Goal: Task Accomplishment & Management: Manage account settings

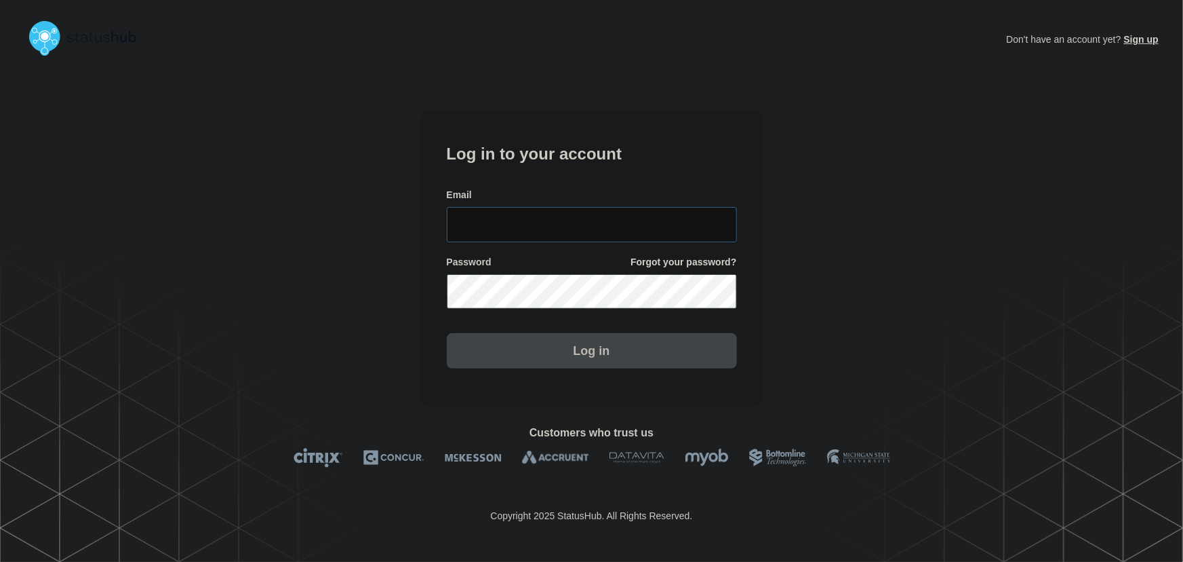
type input "tyler.wolkey@conexon.us"
click at [599, 229] on input "tyler.wolkey@conexon.us" at bounding box center [592, 224] width 290 height 35
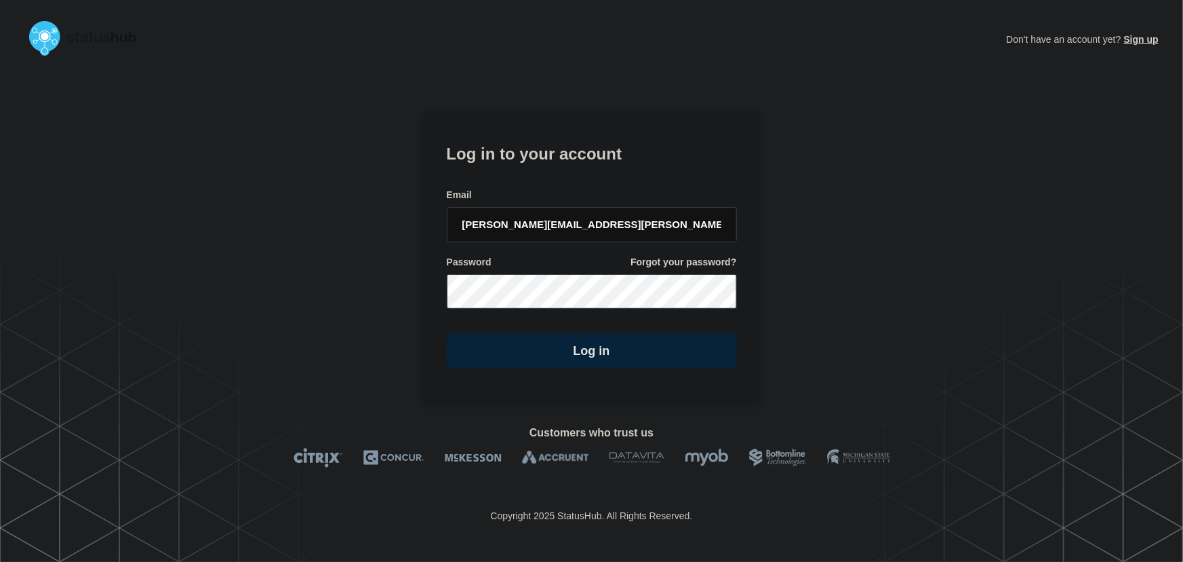
click at [610, 156] on h1 "Log in to your account" at bounding box center [592, 152] width 290 height 25
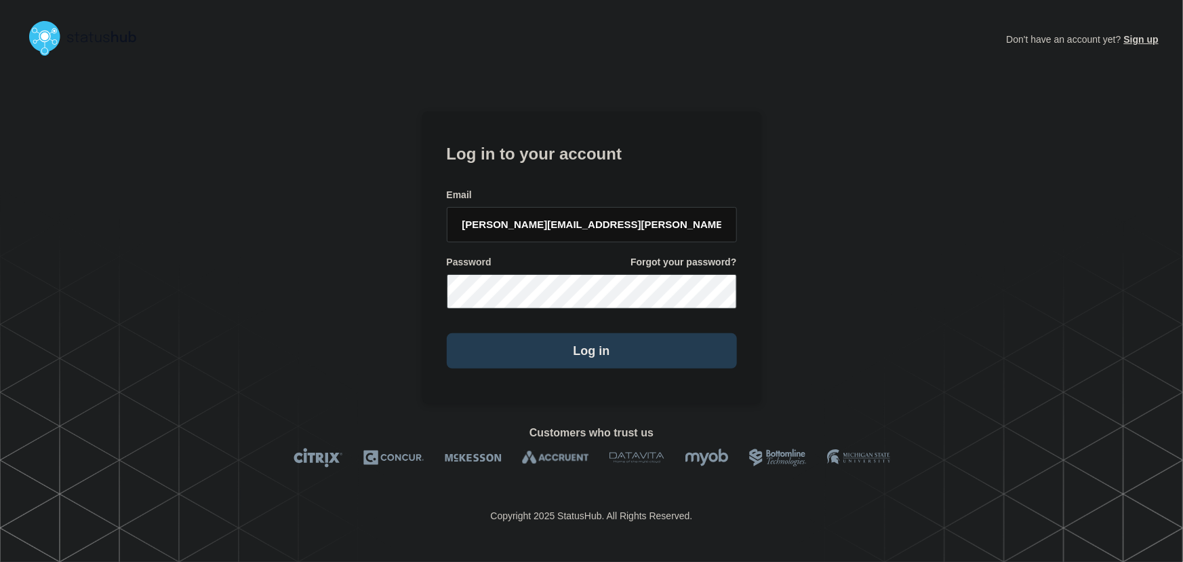
click at [627, 342] on button "Log in" at bounding box center [592, 350] width 290 height 35
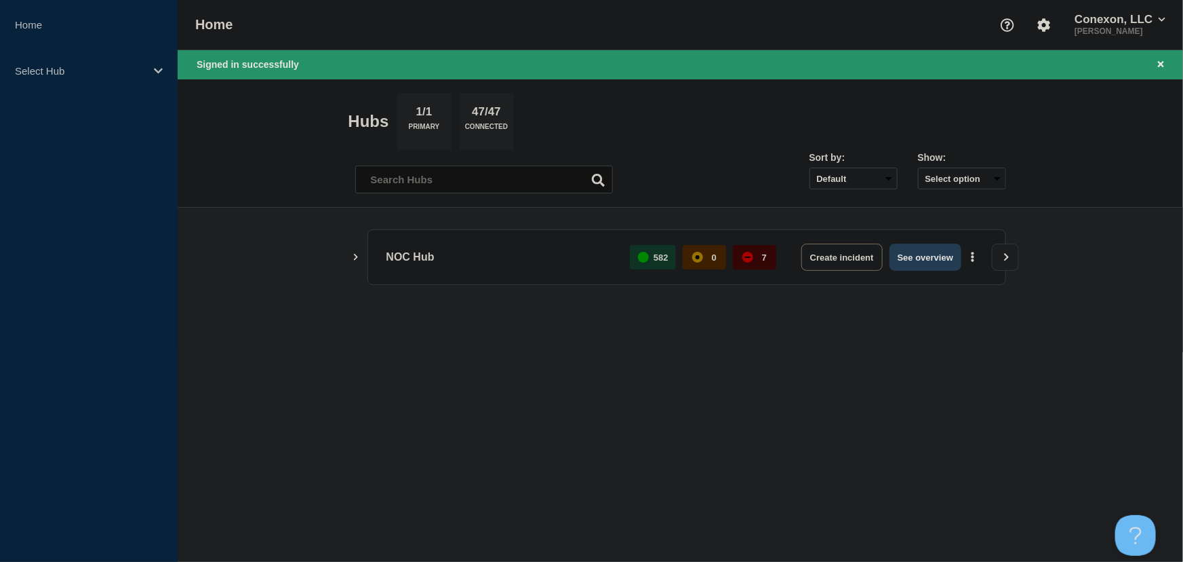
click at [897, 256] on button "See overview" at bounding box center [926, 256] width 72 height 27
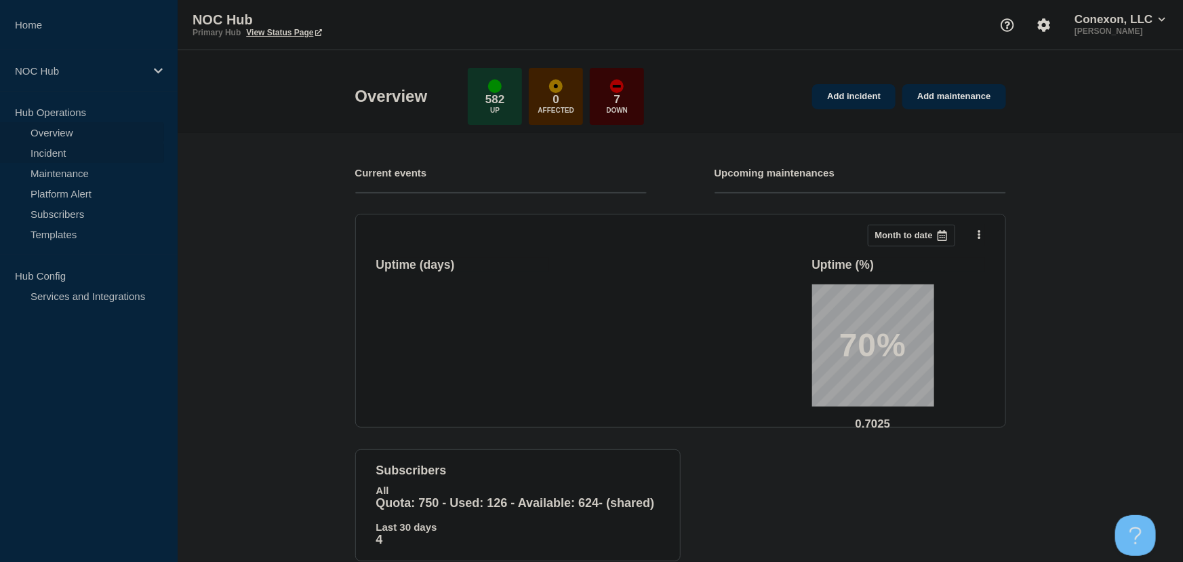
click at [58, 153] on link "Incident" at bounding box center [82, 152] width 164 height 20
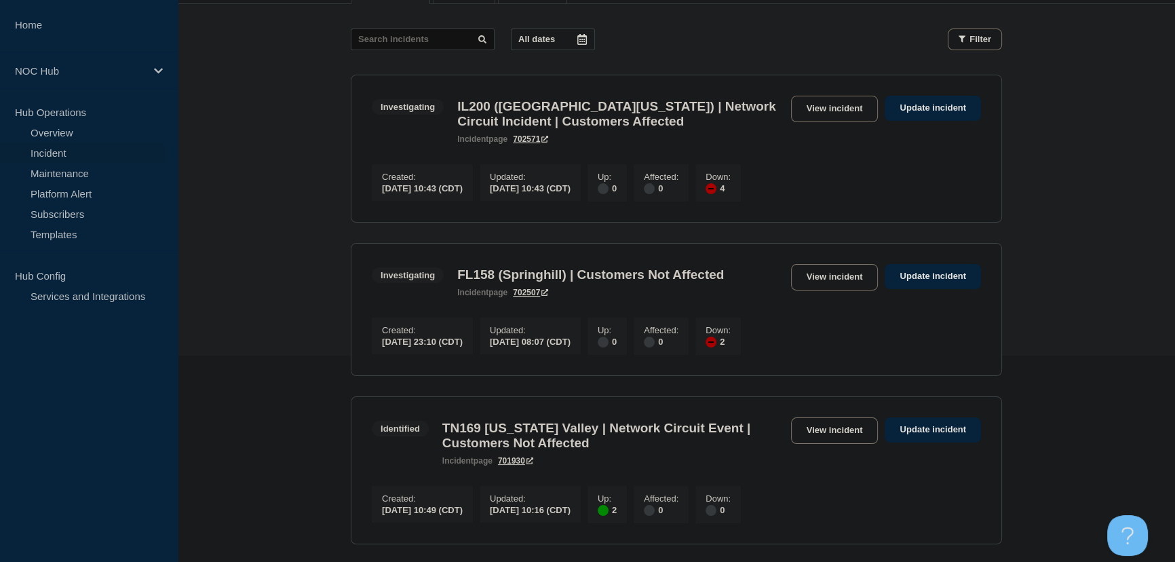
scroll to position [246, 0]
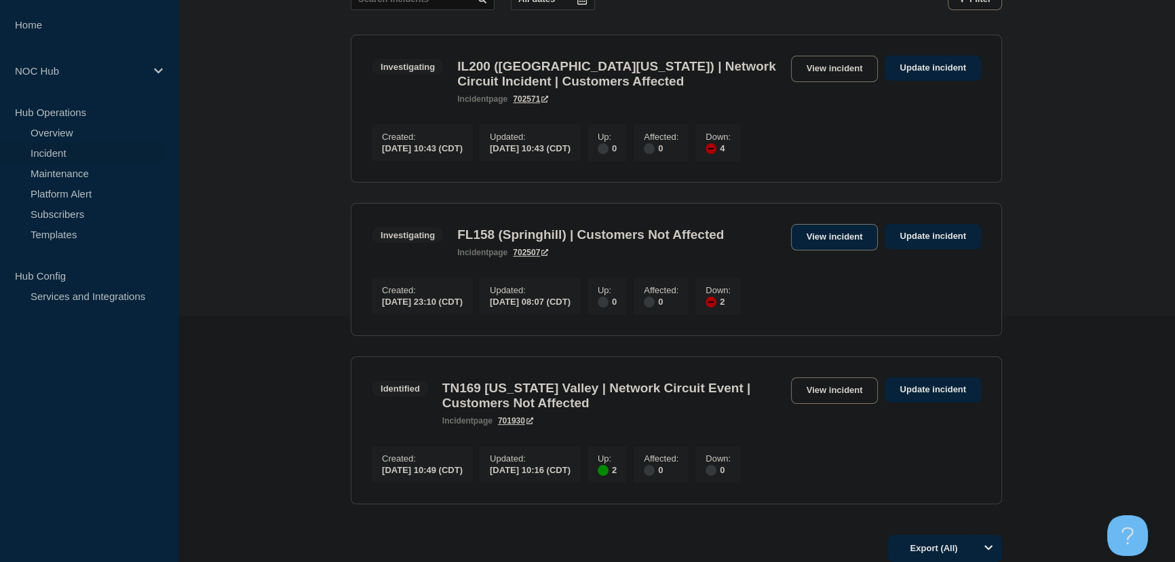
click at [834, 246] on link "View incident" at bounding box center [834, 237] width 87 height 26
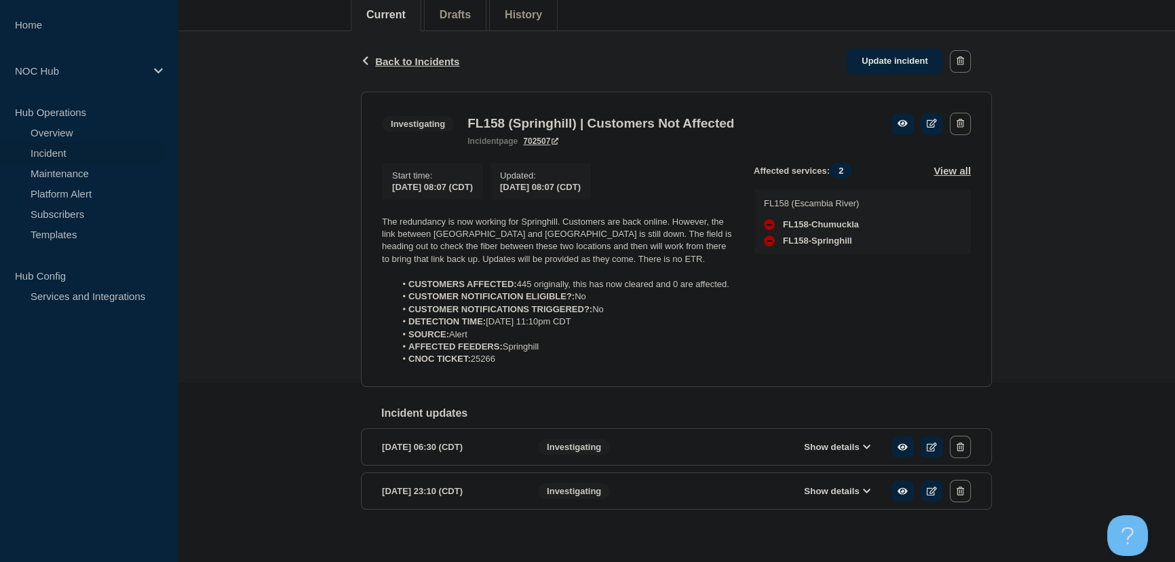
scroll to position [184, 0]
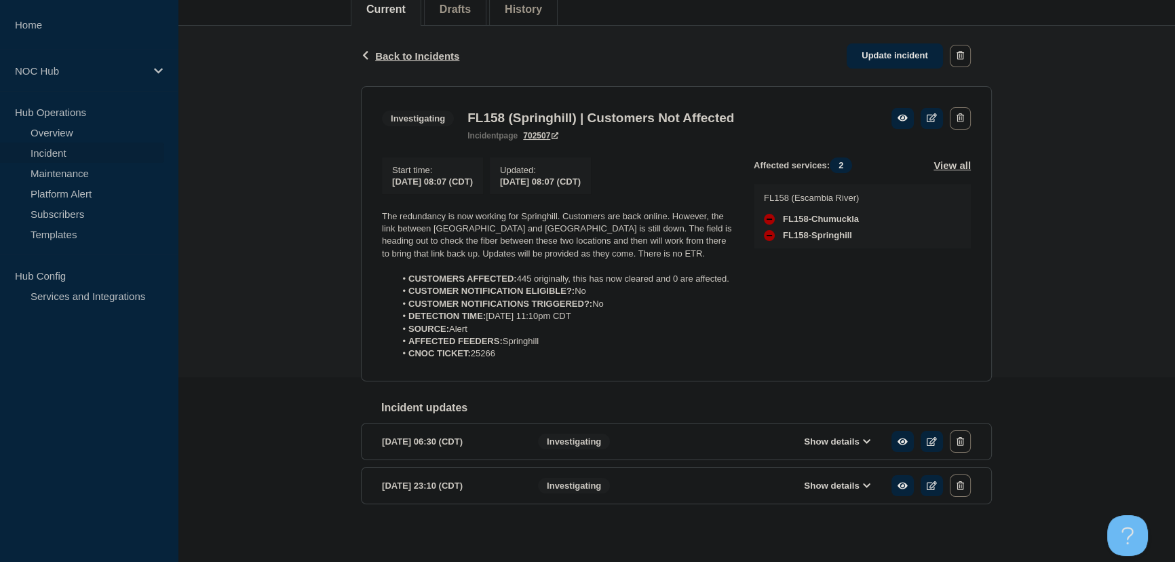
drag, startPoint x: 543, startPoint y: 352, endPoint x: 359, endPoint y: 220, distance: 225.5
click at [359, 220] on div "Back Back to Incidents Update incident Investigating FL158 (Springhill) | Custo…" at bounding box center [676, 286] width 651 height 521
copy div "The redundancy is now working for Springhill. Customers are back online. Howeve…"
click at [863, 50] on link "Update incident" at bounding box center [894, 55] width 96 height 25
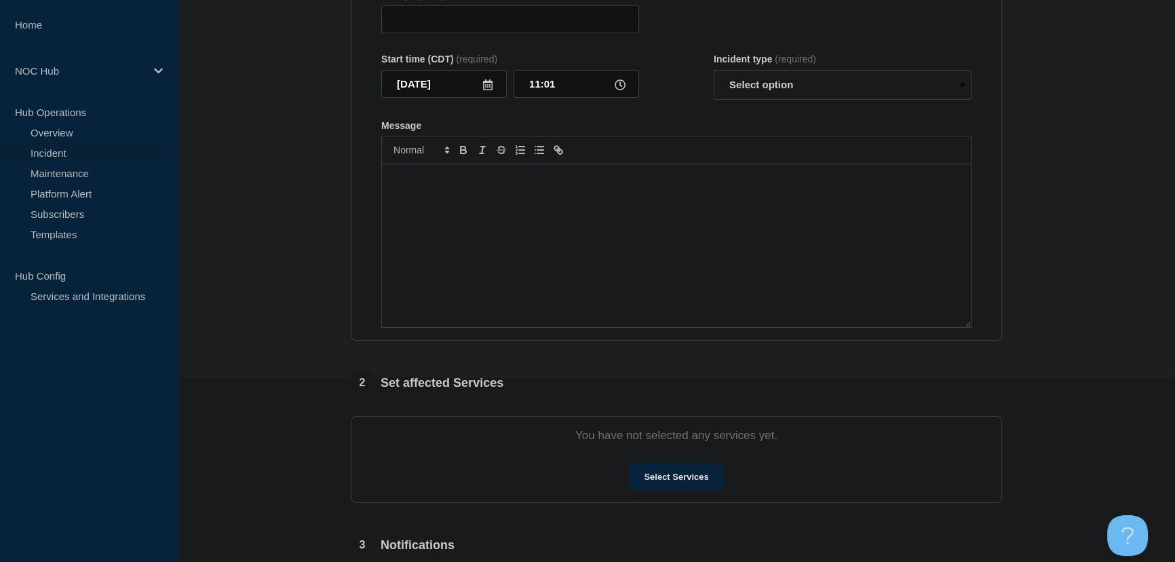
type input "FL158 (Springhill) | Customers Not Affected"
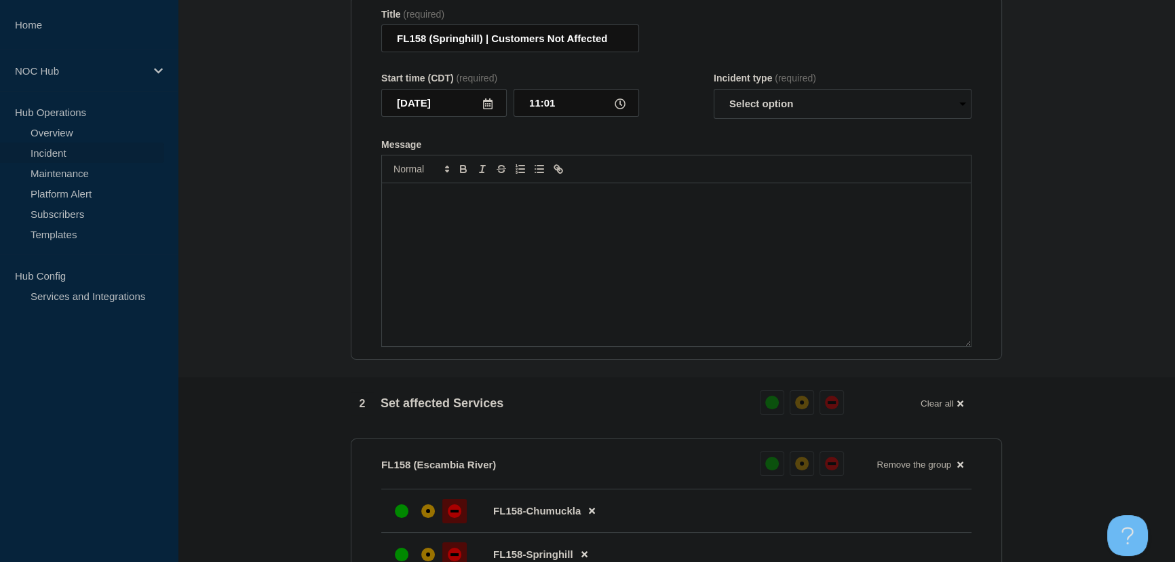
click at [574, 201] on p "Message" at bounding box center [676, 197] width 568 height 12
paste div "Message"
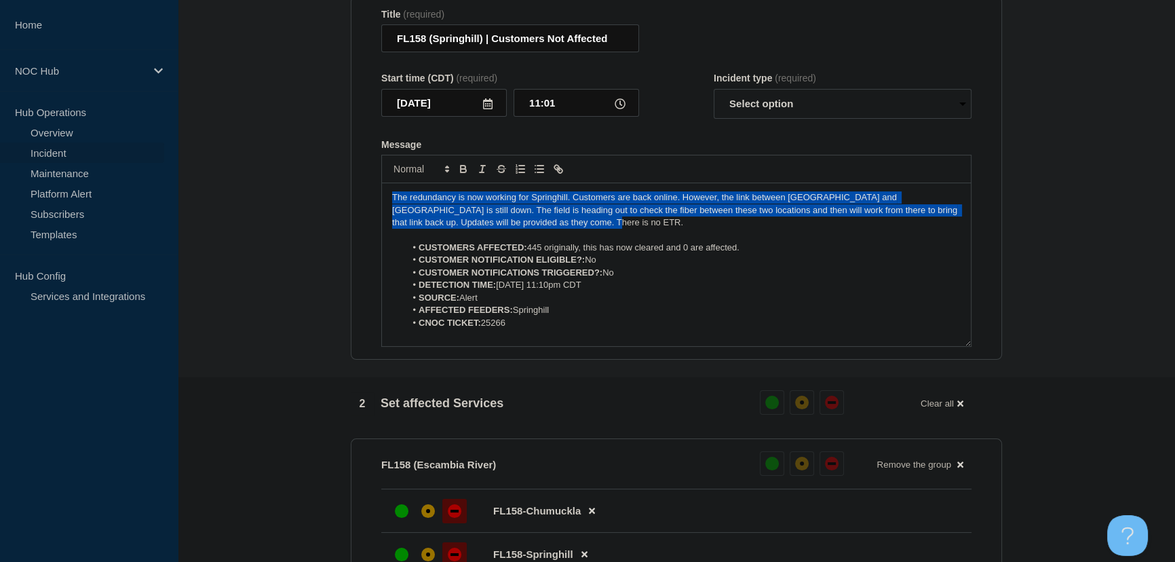
drag, startPoint x: 572, startPoint y: 231, endPoint x: 221, endPoint y: 163, distance: 357.1
click at [221, 163] on section "1 Provide details Title (required) FL158 (Springhill) | Customers Not Affected …" at bounding box center [676, 495] width 997 height 1089
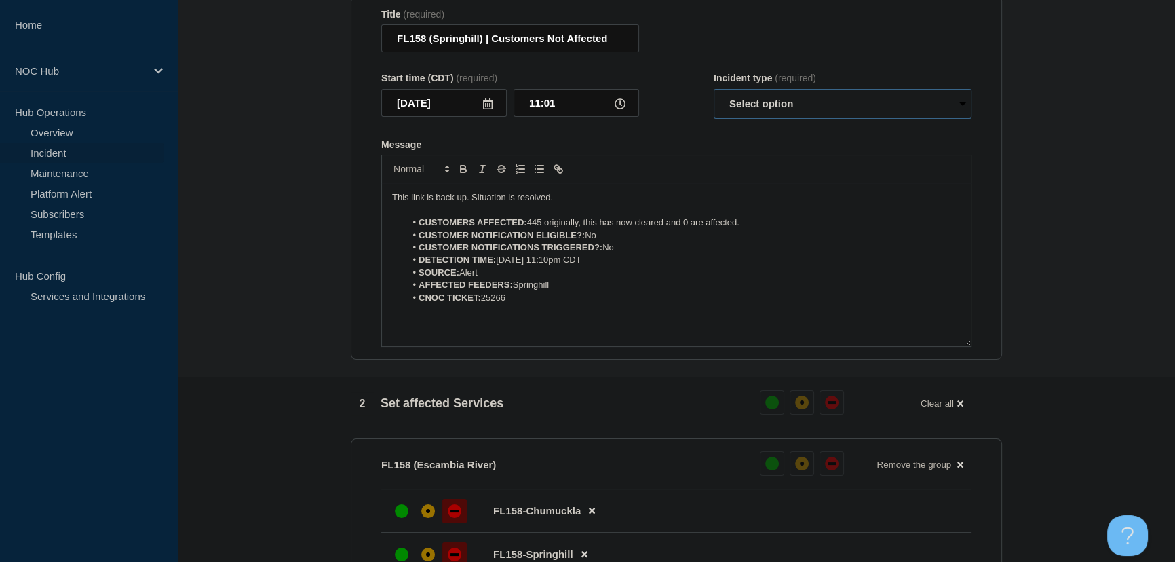
click at [763, 115] on select "Select option Investigating Identified Monitoring Resolved" at bounding box center [842, 104] width 258 height 30
select select "resolved"
click at [713, 96] on select "Select option Investigating Identified Monitoring Resolved" at bounding box center [842, 104] width 258 height 30
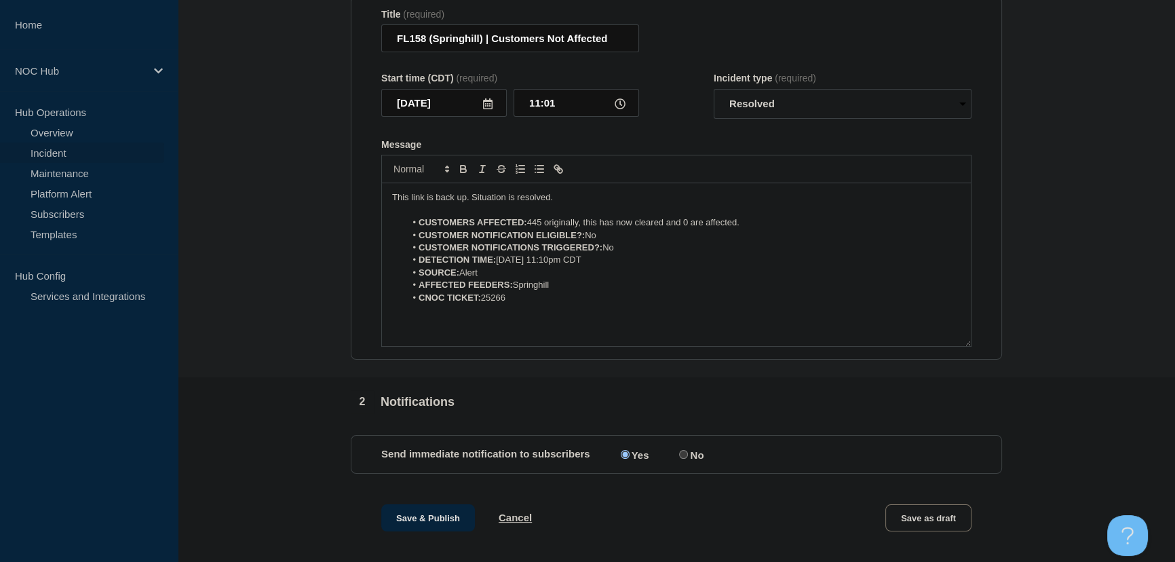
click at [695, 150] on div "Message" at bounding box center [676, 144] width 590 height 11
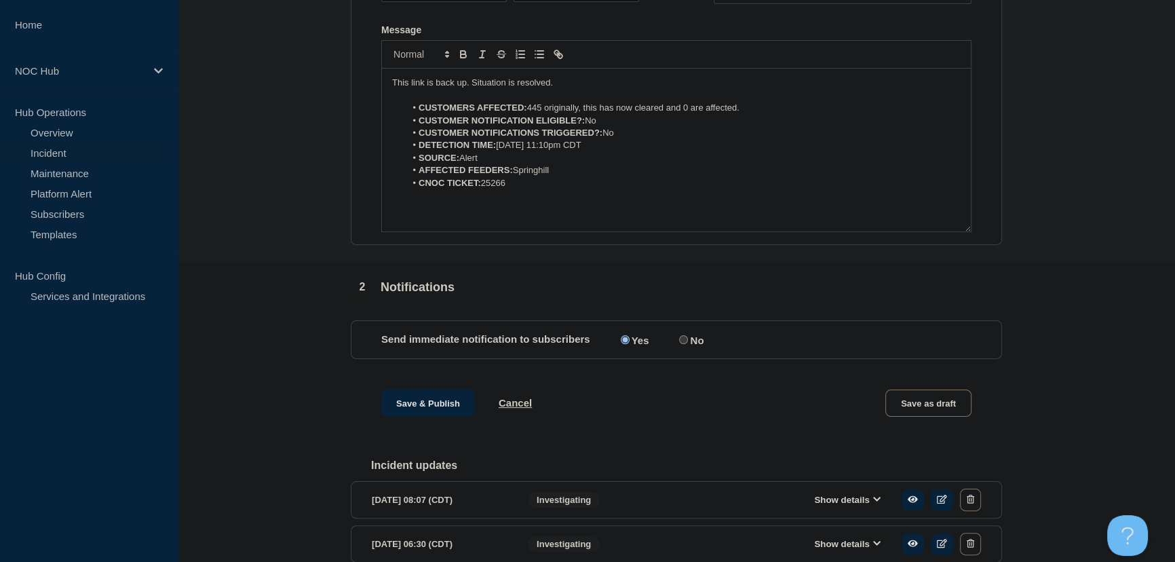
scroll to position [415, 0]
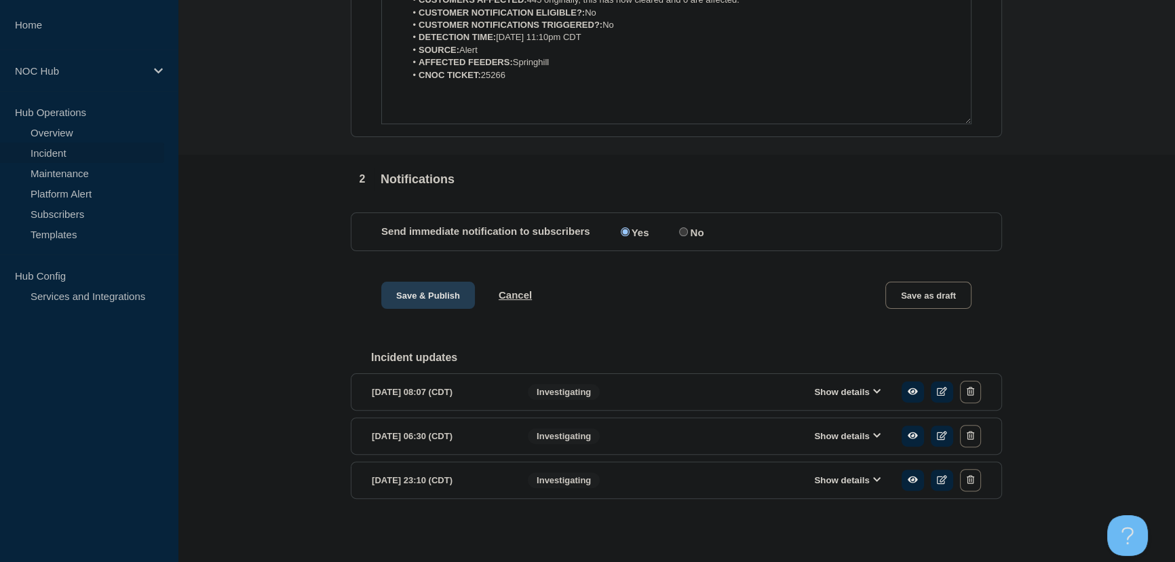
click at [416, 294] on button "Save & Publish" at bounding box center [428, 294] width 94 height 27
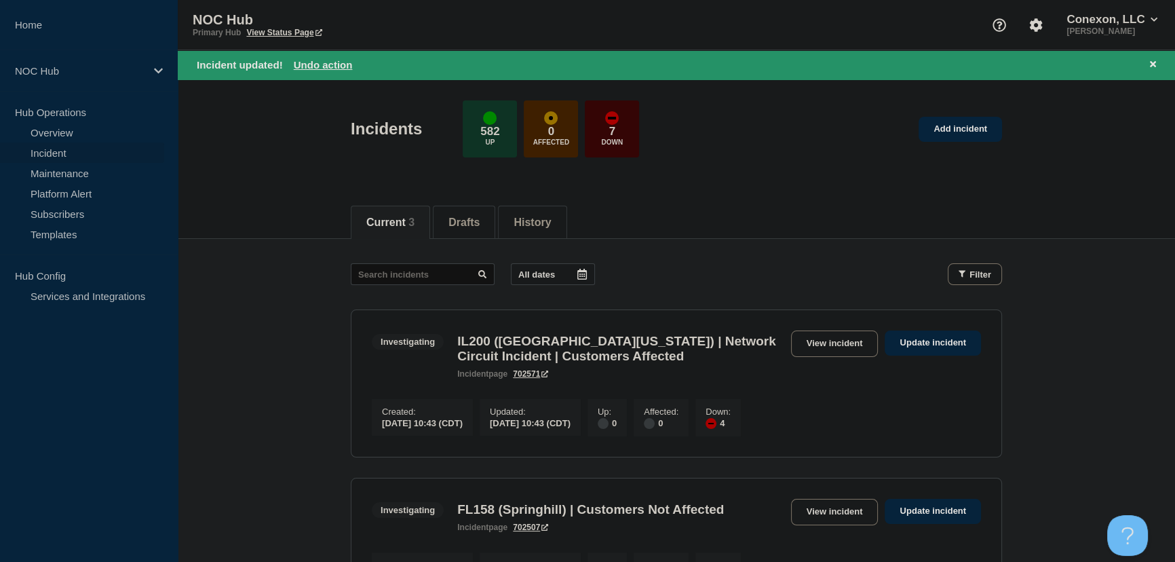
click at [293, 292] on main "All dates Filter Investigating 4 Down IL200 (Southern Illinois) | Network Circu…" at bounding box center [676, 519] width 997 height 560
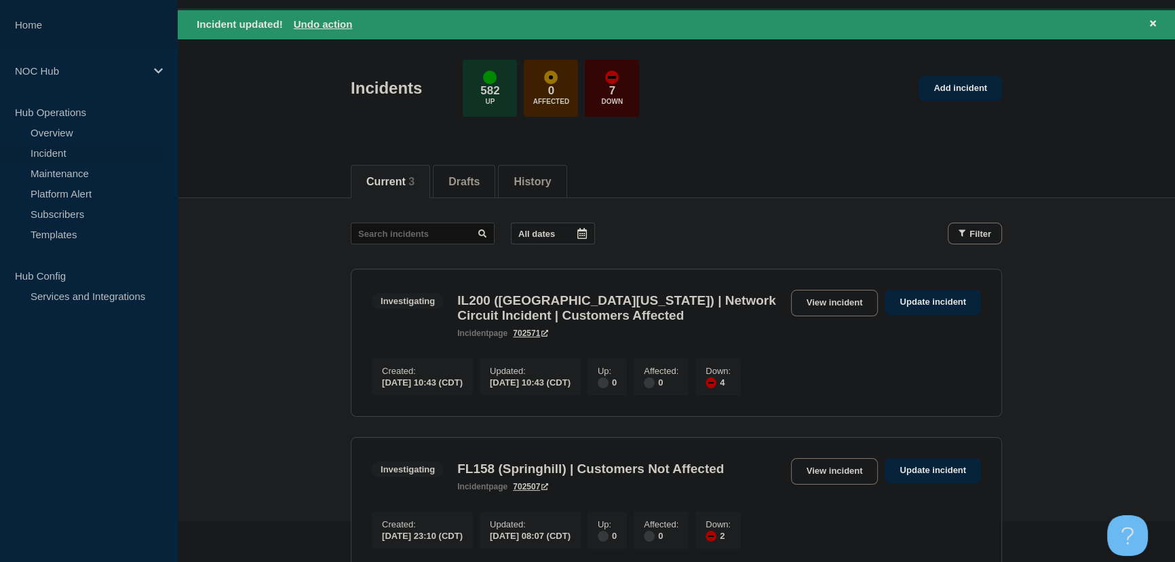
scroll to position [61, 0]
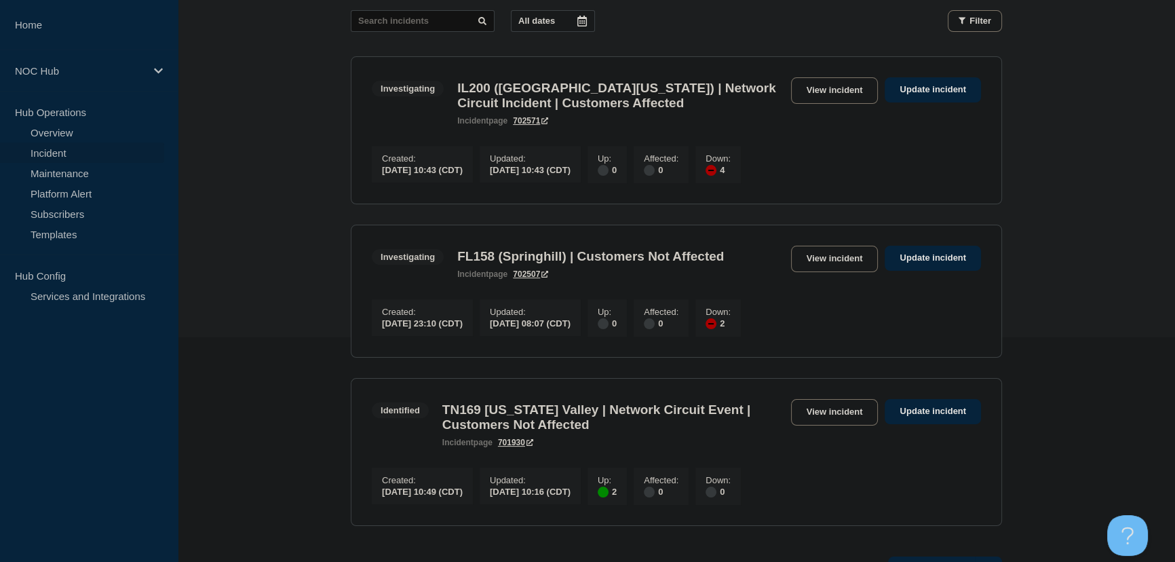
scroll to position [246, 0]
